Goal: Information Seeking & Learning: Learn about a topic

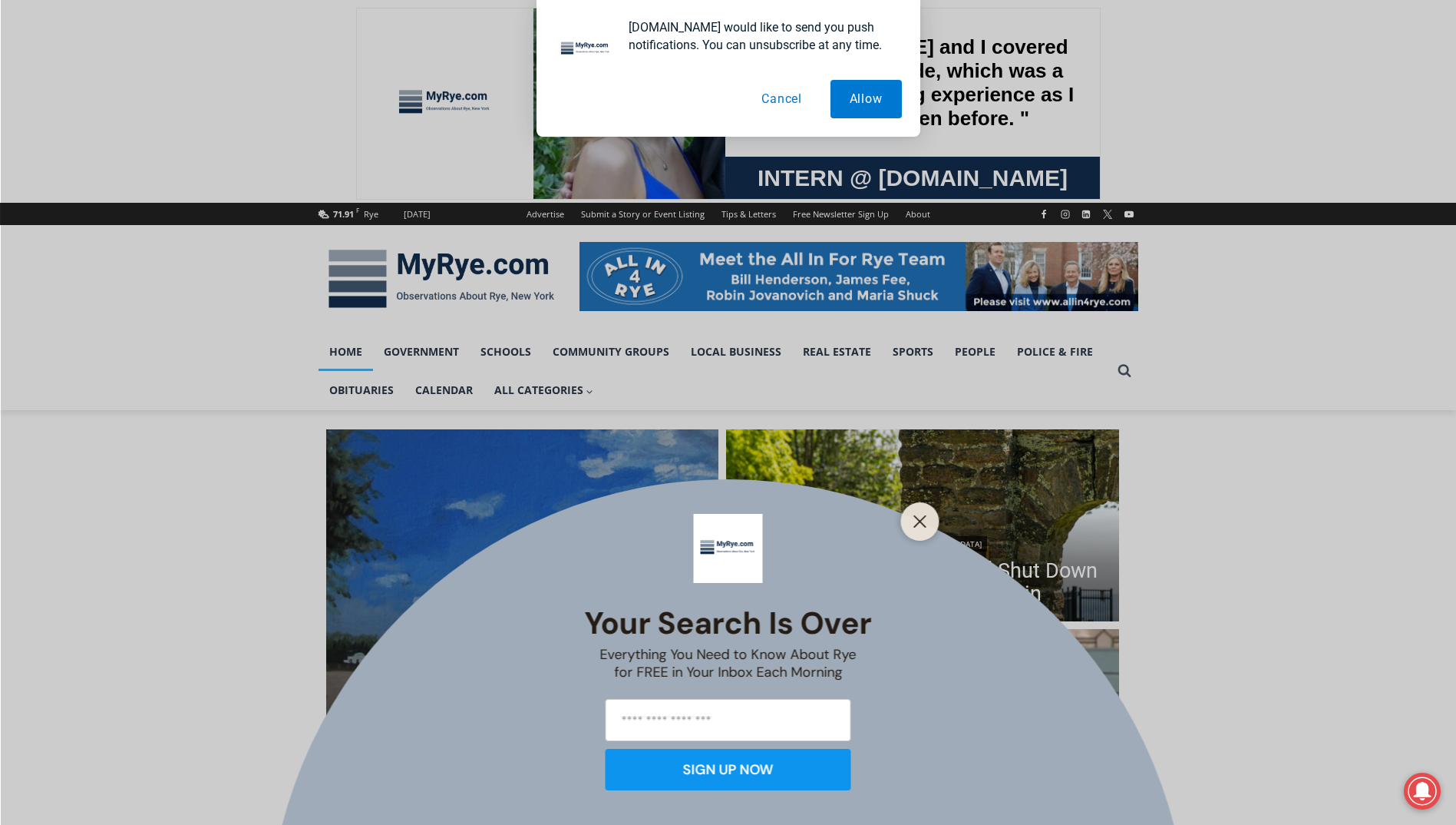
click at [773, 98] on button "Cancel" at bounding box center [781, 99] width 79 height 38
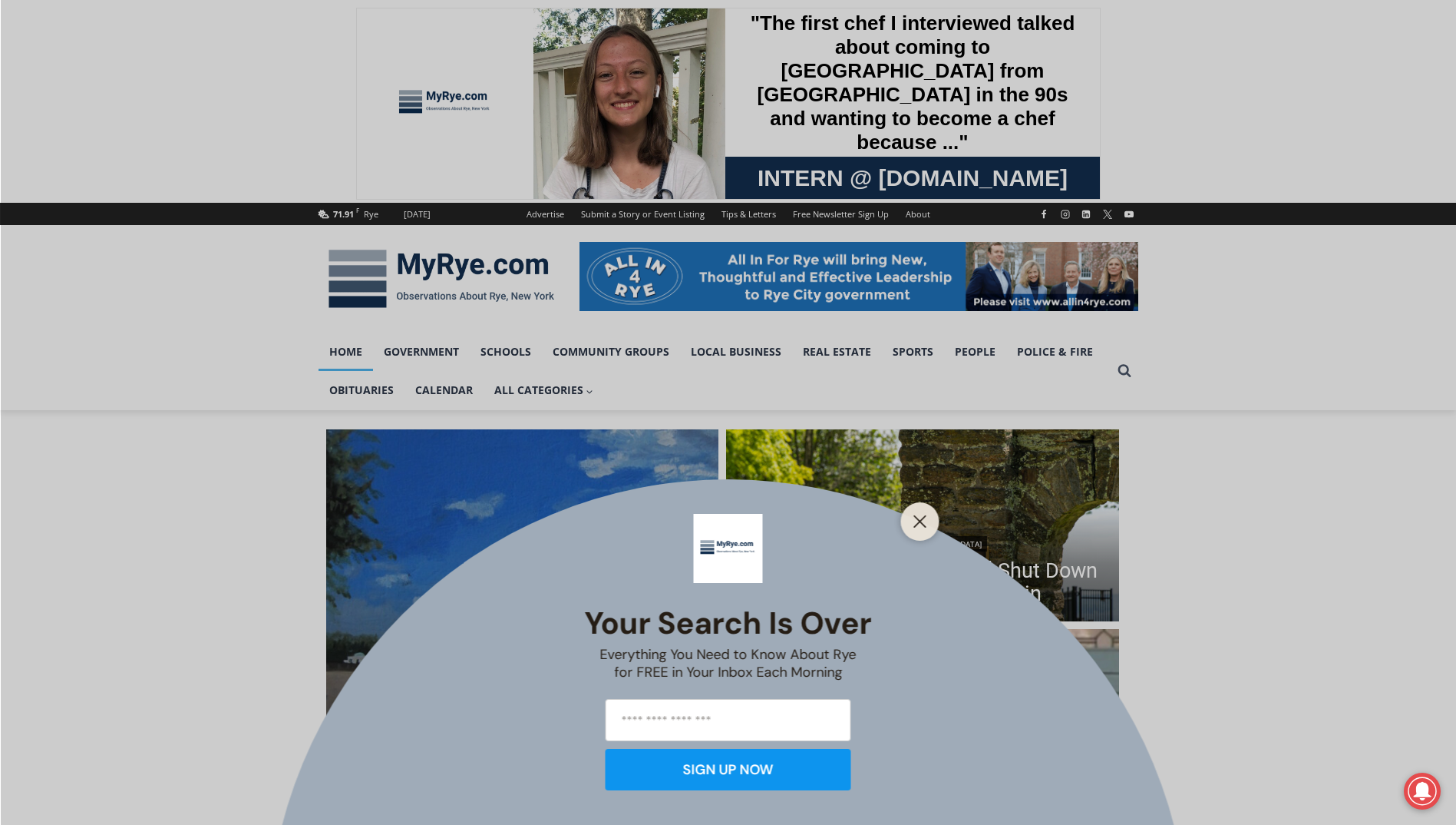
click at [932, 522] on div at bounding box center [920, 522] width 38 height 38
click at [923, 524] on line "Close" at bounding box center [919, 521] width 10 height 10
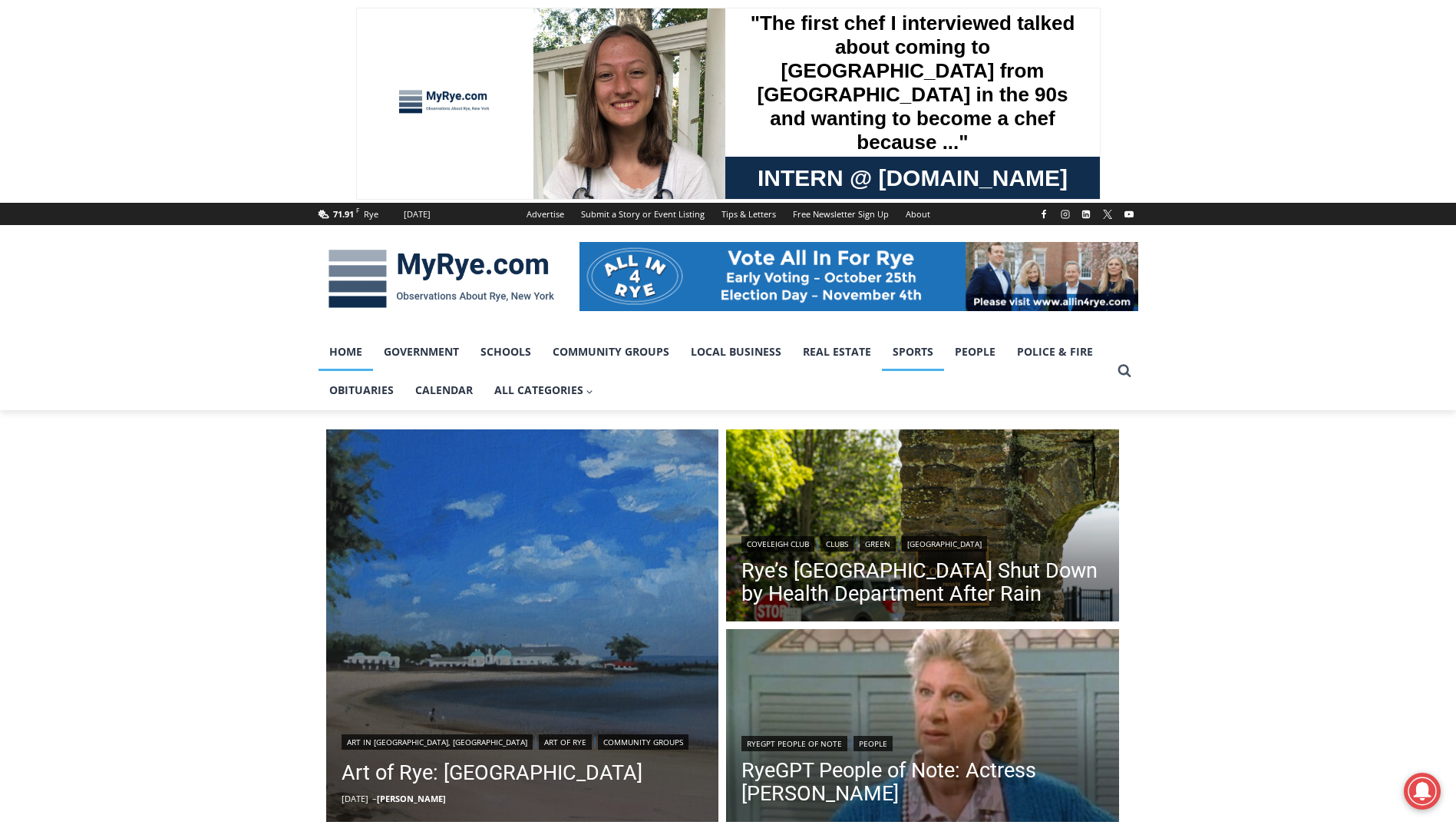
click at [911, 359] on link "Sports" at bounding box center [913, 351] width 62 height 38
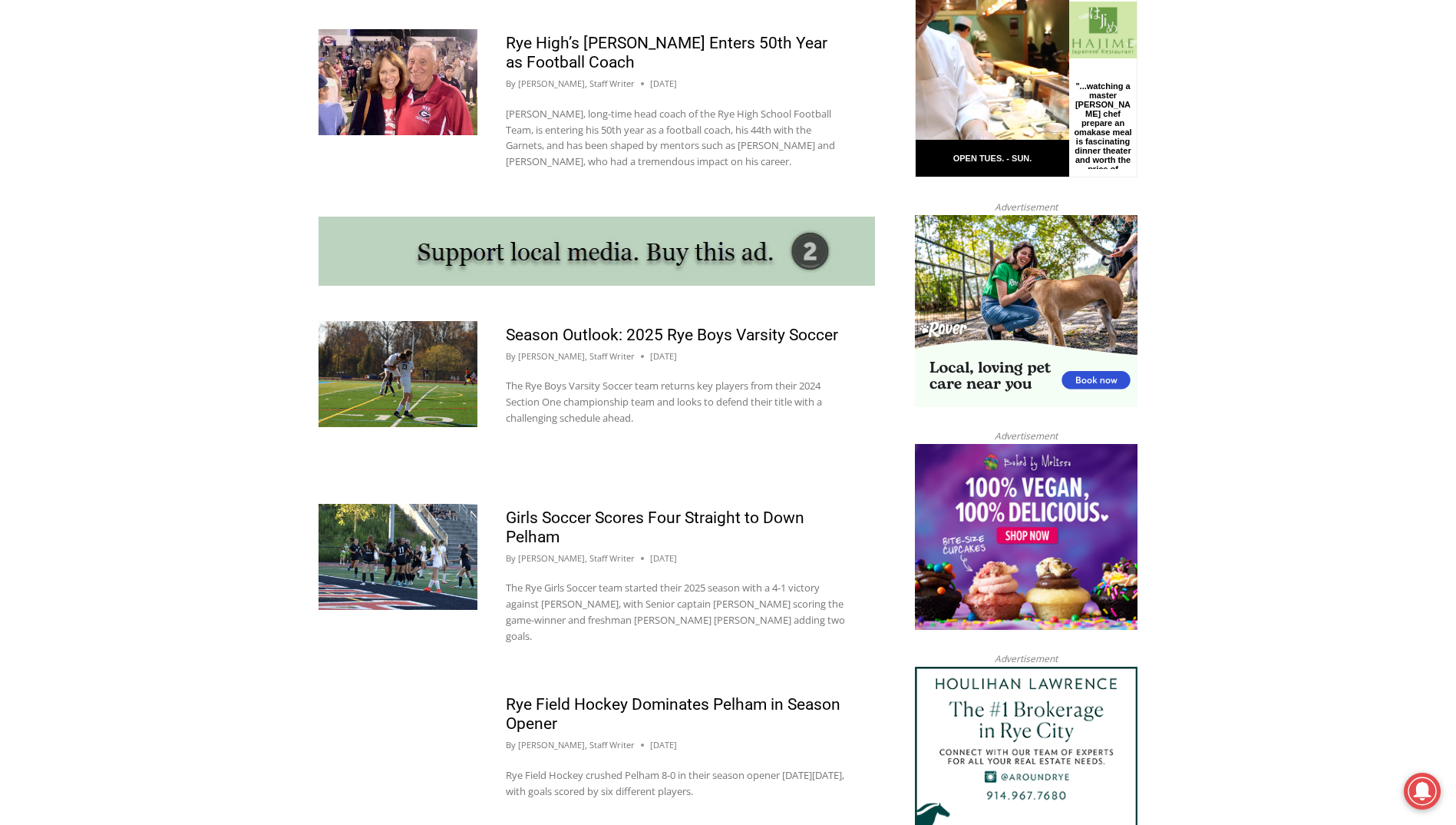
scroll to position [1382, 0]
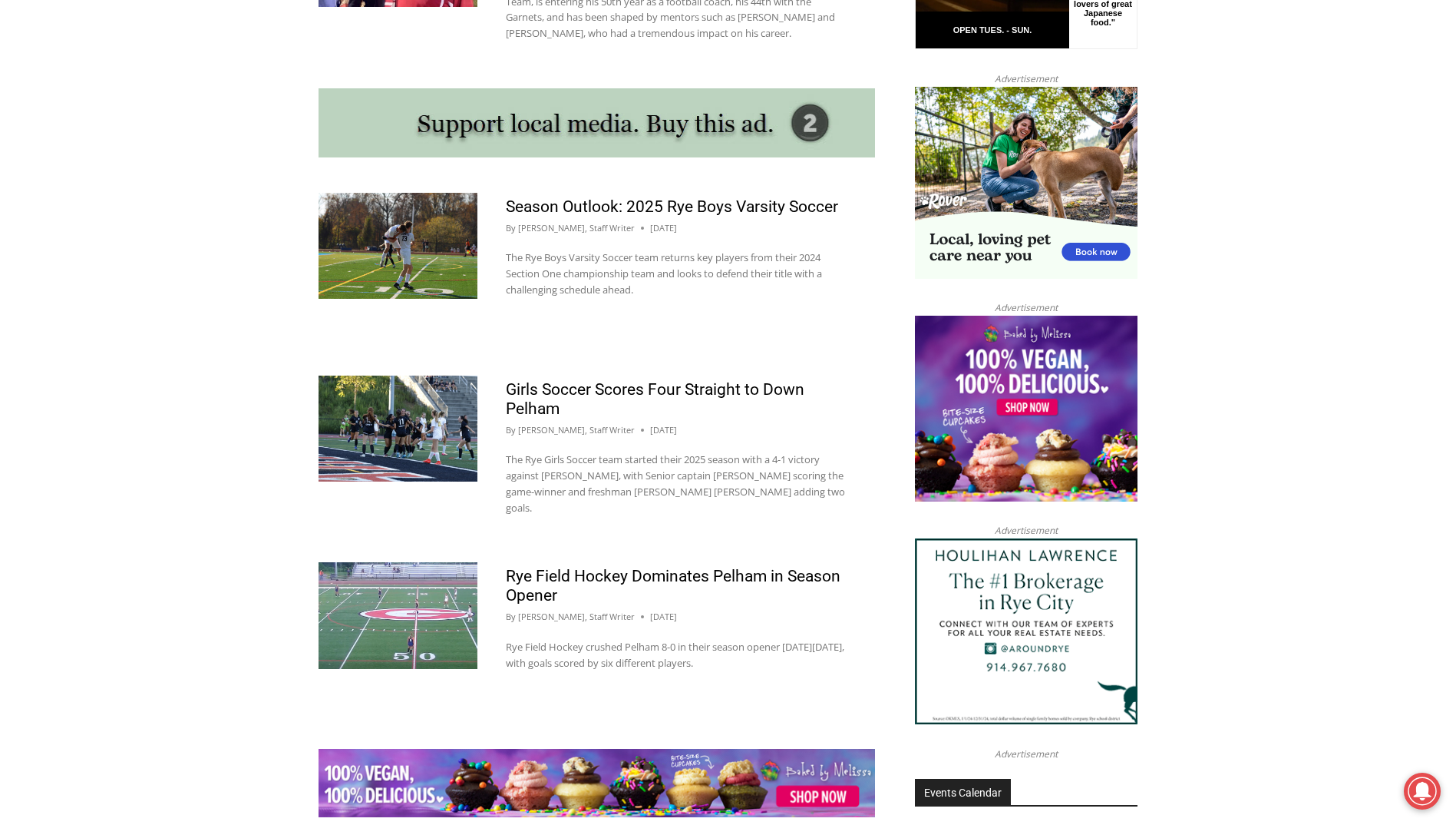
click at [397, 414] on img at bounding box center [398, 428] width 159 height 106
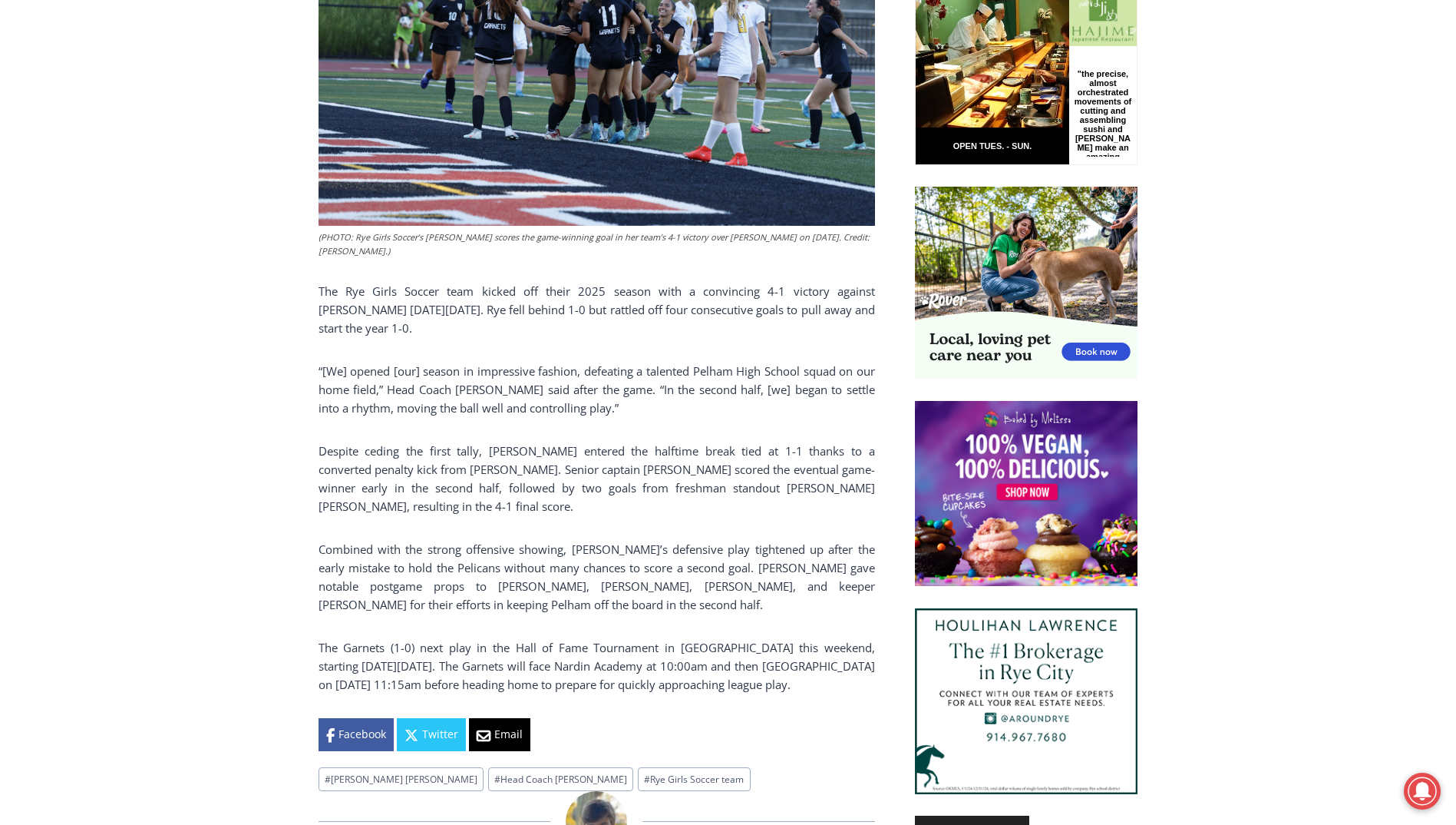
scroll to position [845, 0]
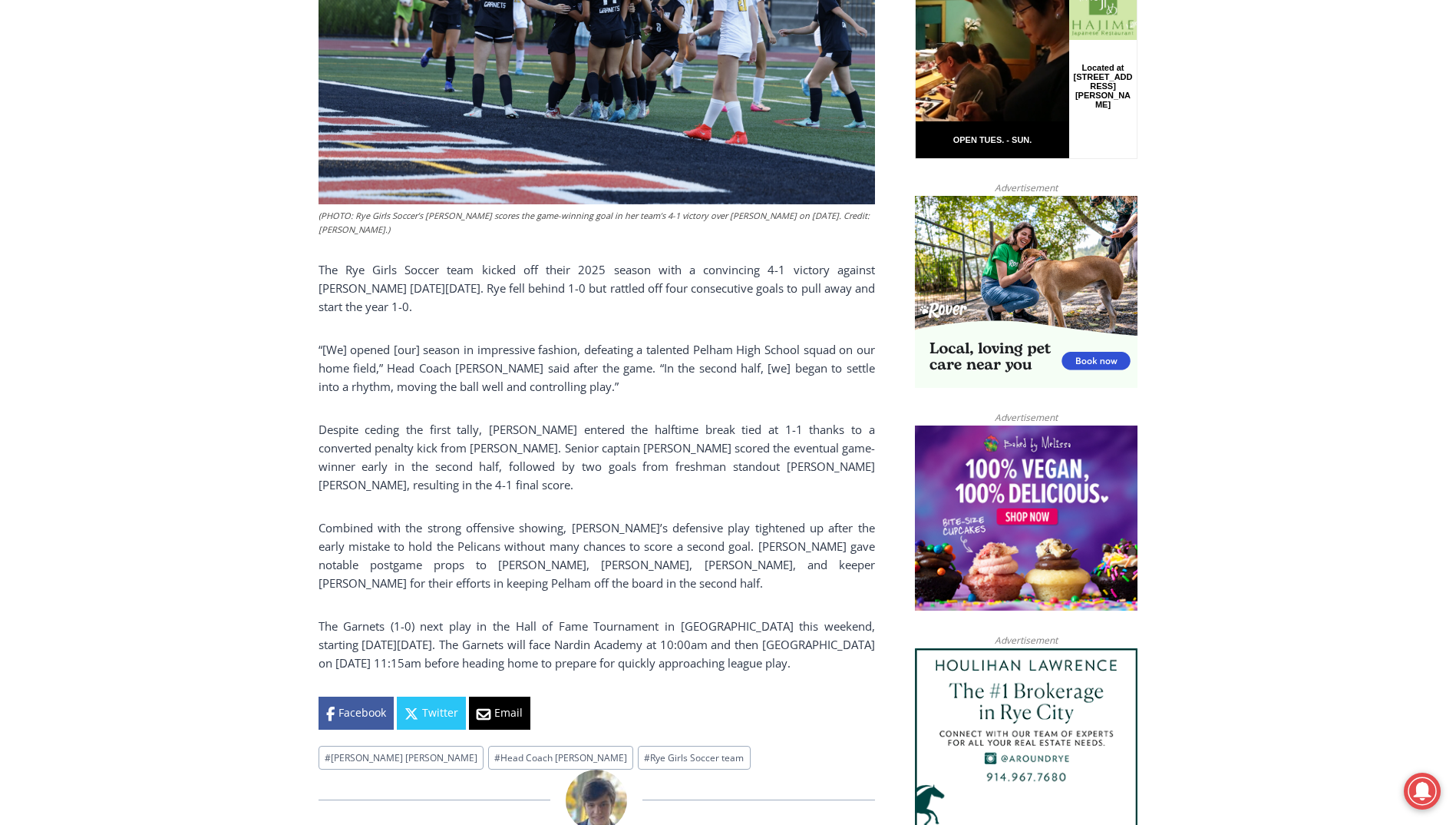
click at [461, 370] on p "“[We] opened [our] season in impressive fashion, defeating a talented Pelham Hi…" at bounding box center [596, 367] width 556 height 55
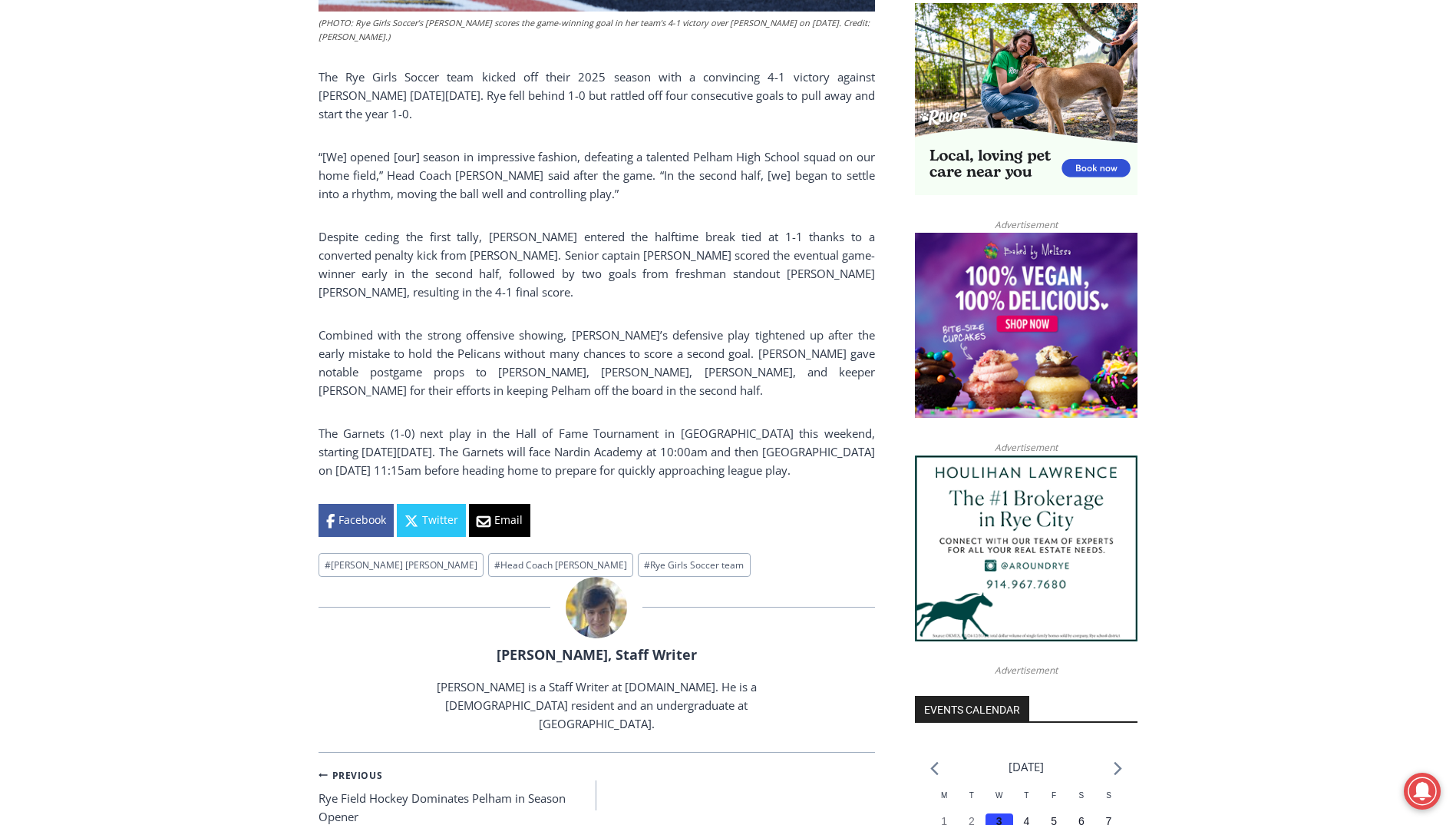
scroll to position [1075, 0]
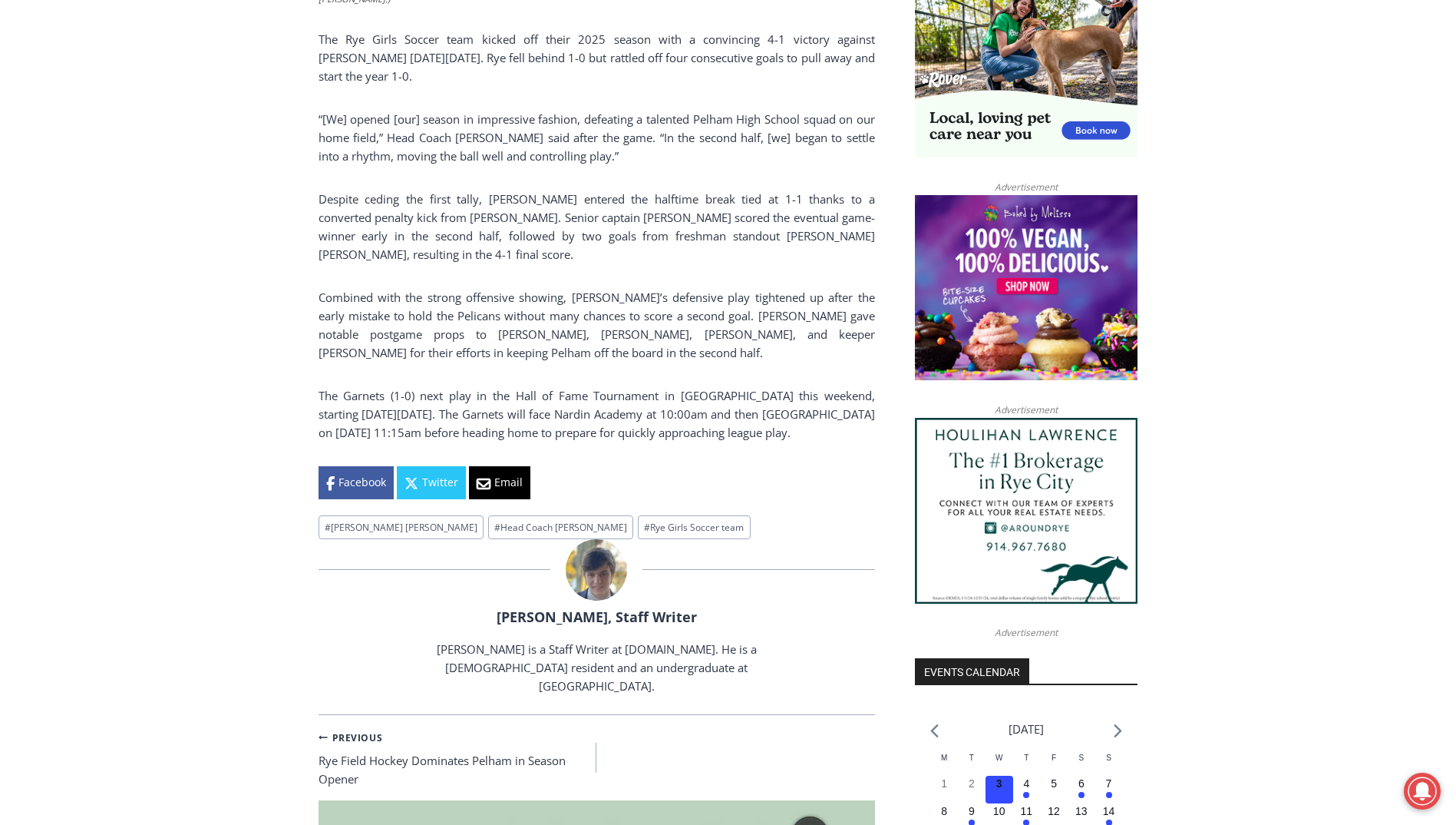
click at [433, 322] on p "Combined with the strong offensive showing, Rye’s defensive play tightened up a…" at bounding box center [596, 325] width 556 height 73
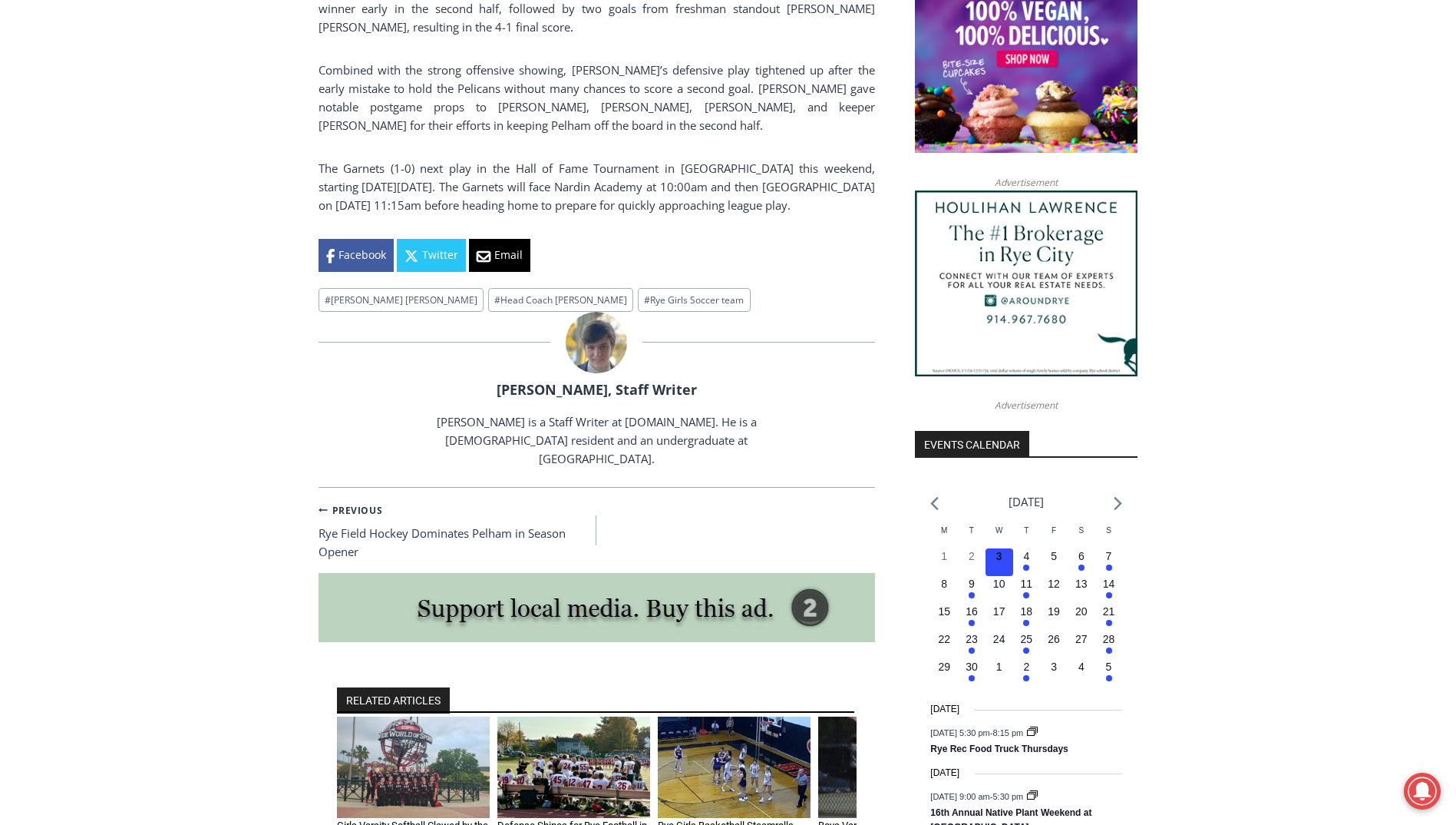
scroll to position [1306, 0]
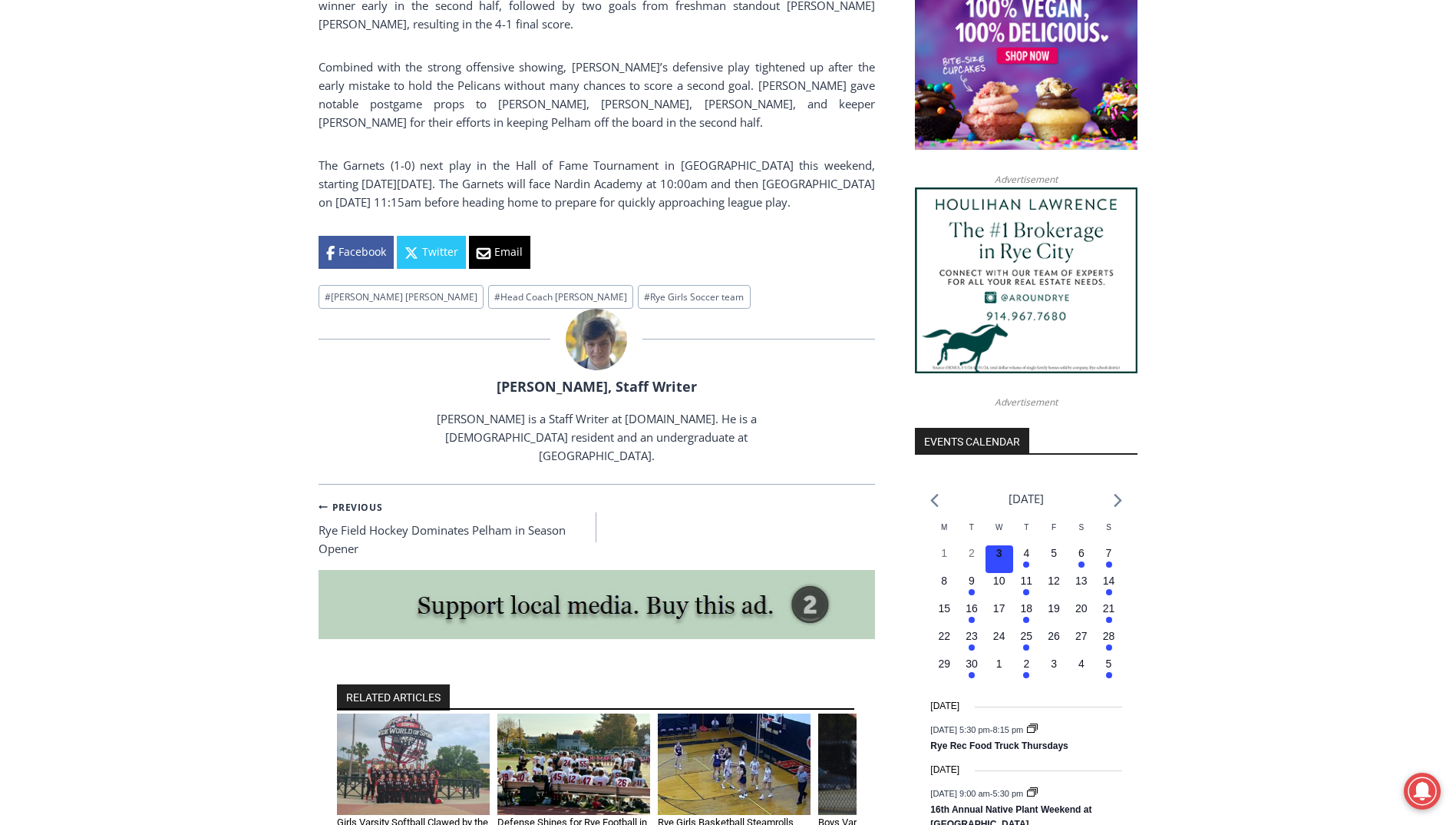
click at [509, 177] on p "The Garnets (1-0) next play in the Hall of Fame Tournament in Albany this weeke…" at bounding box center [596, 183] width 556 height 55
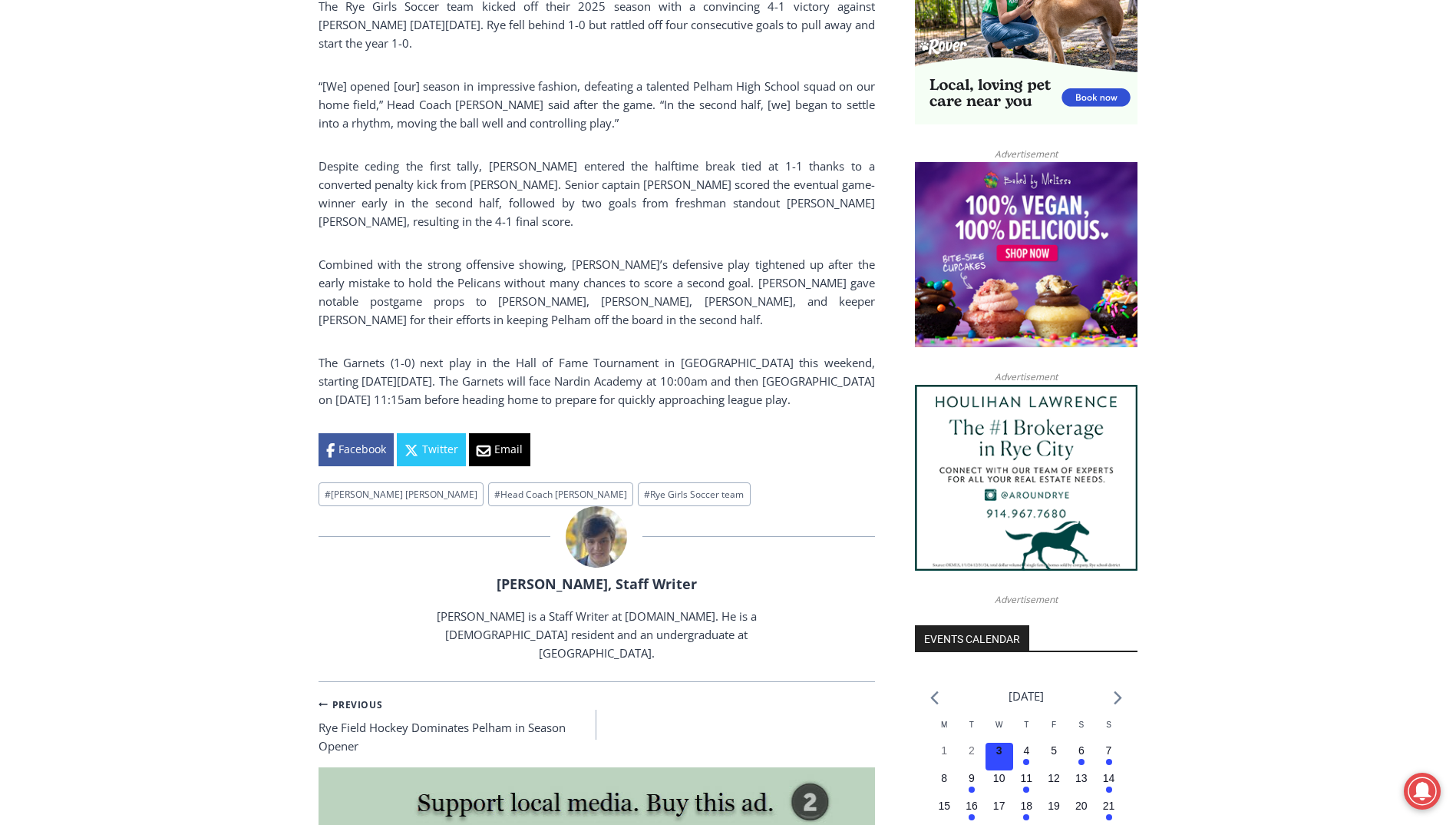
scroll to position [1075, 0]
